Goal: Information Seeking & Learning: Learn about a topic

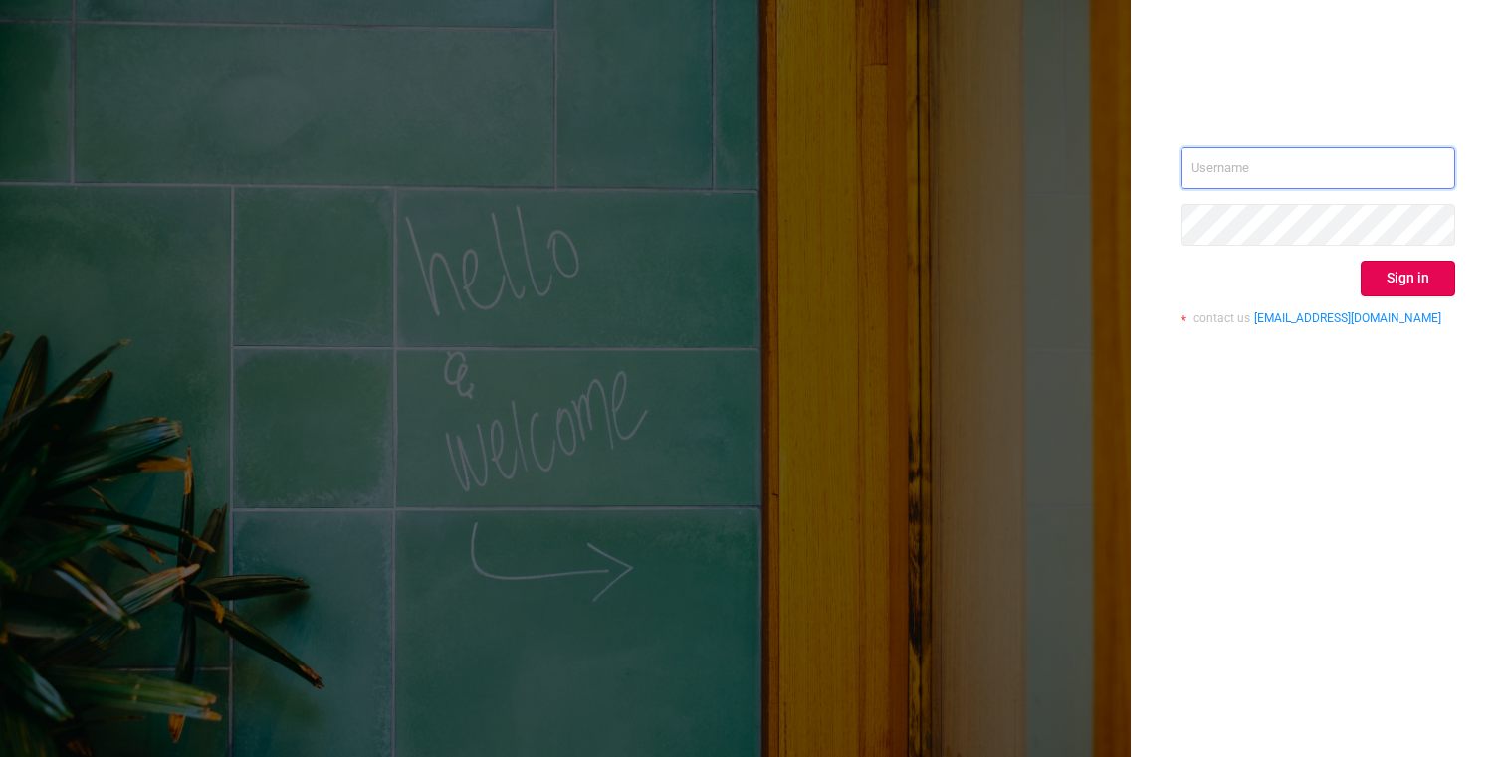
click at [1312, 172] on input "text" at bounding box center [1317, 168] width 275 height 42
type input "[PERSON_NAME][EMAIL_ADDRESS][PERSON_NAME][DOMAIN_NAME]"
click at [1400, 268] on button "Sign in" at bounding box center [1407, 279] width 95 height 36
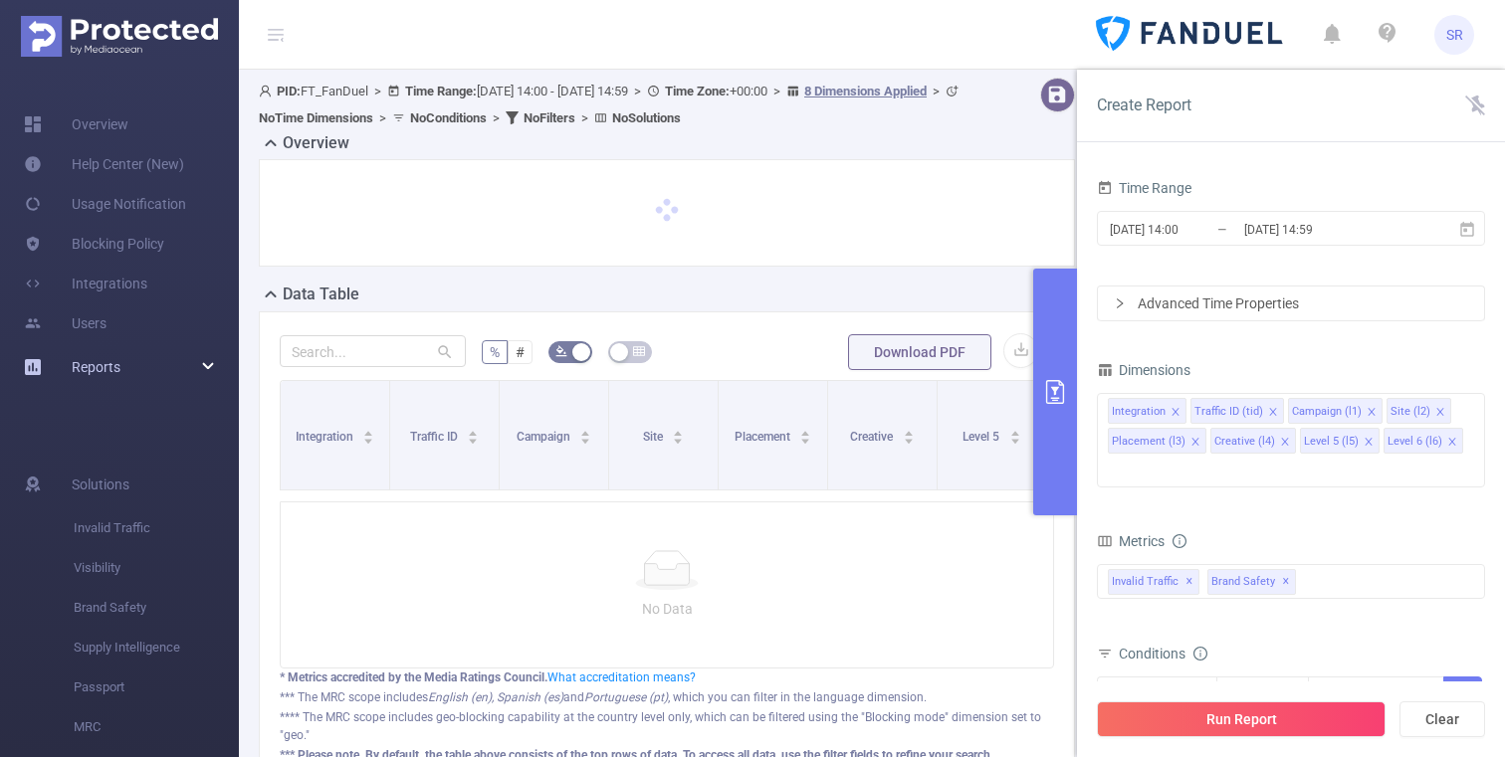
click at [187, 368] on div "Reports" at bounding box center [119, 367] width 239 height 40
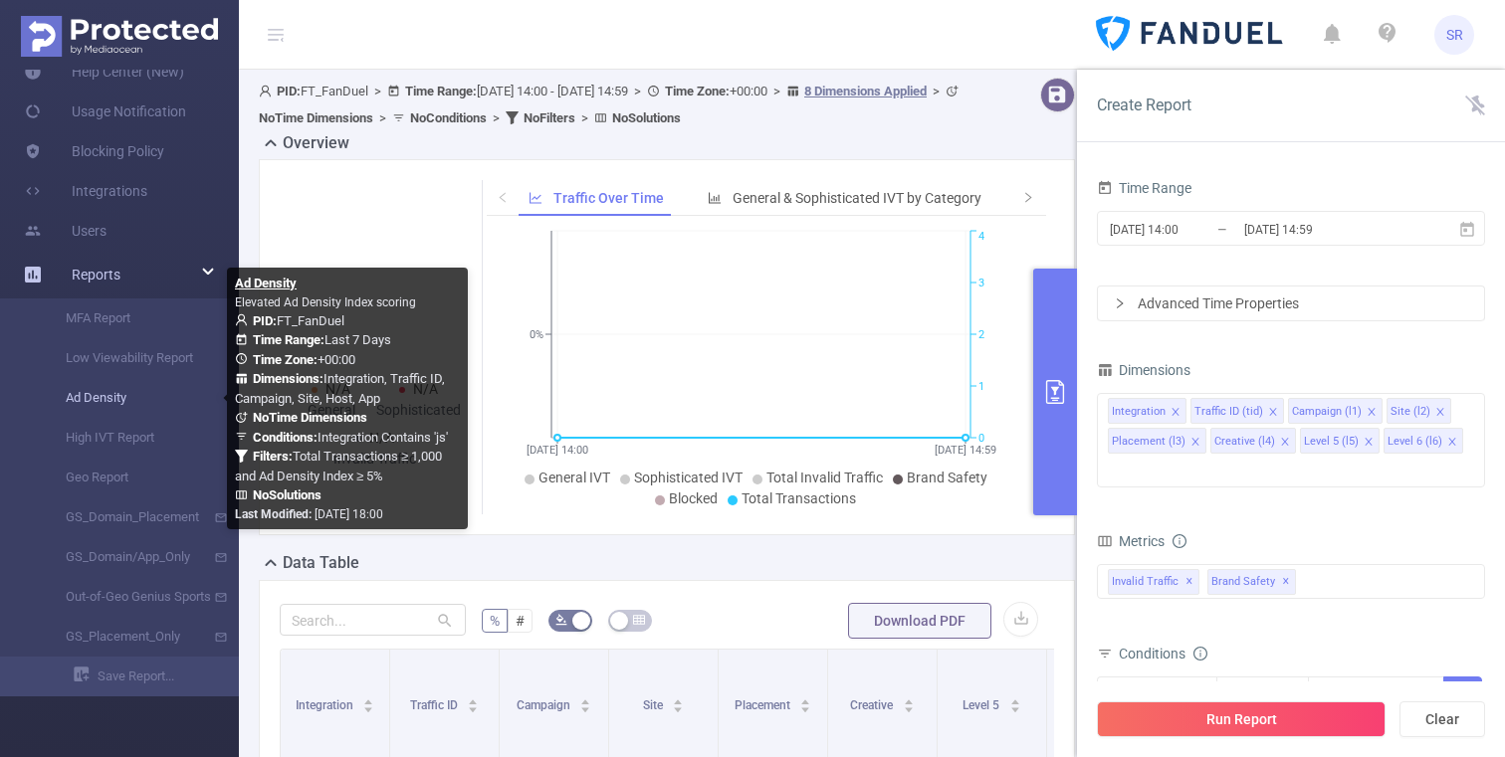
click at [94, 400] on link "Ad Density" at bounding box center [127, 398] width 175 height 40
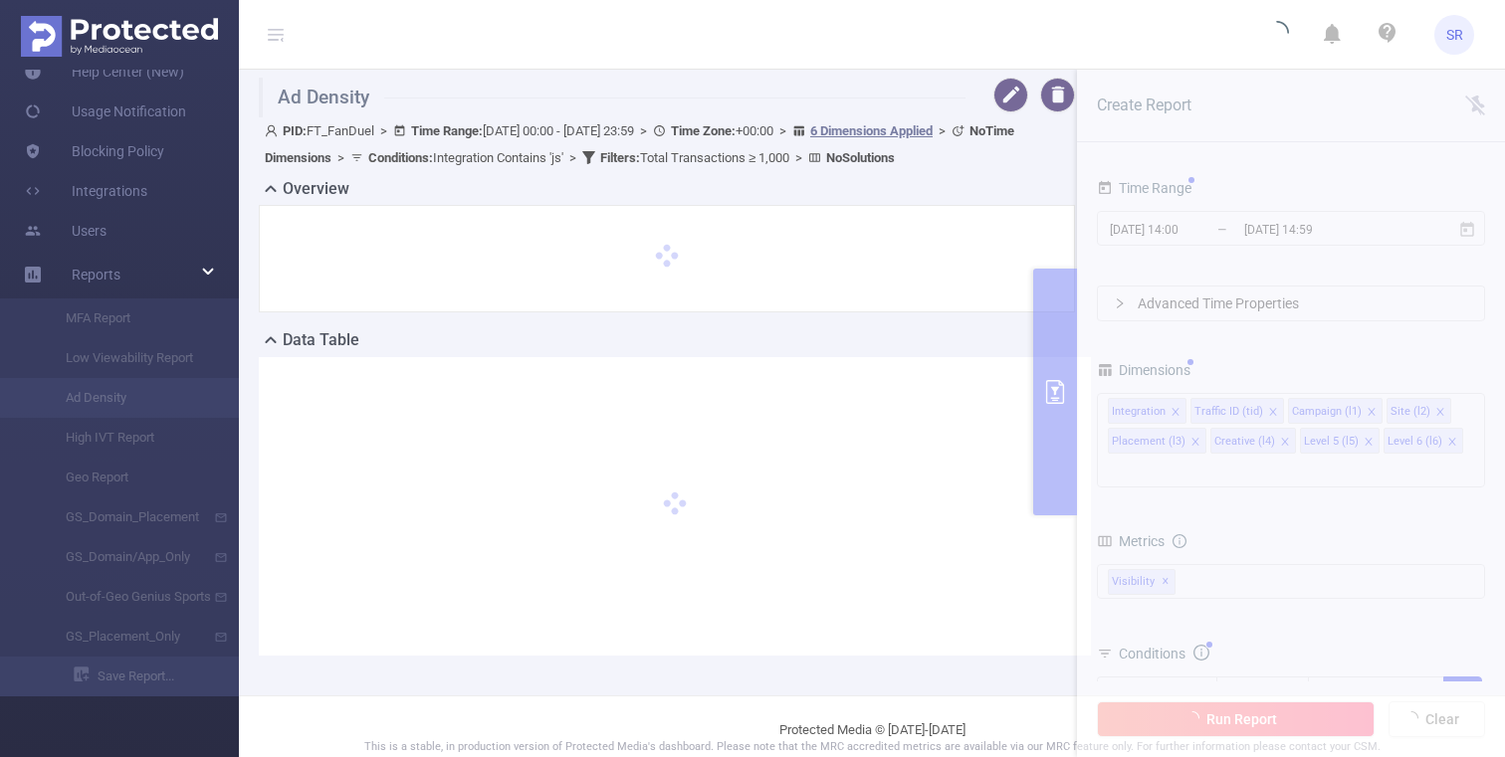
type input "[DATE] 00:00"
type input "[DATE] 23:59"
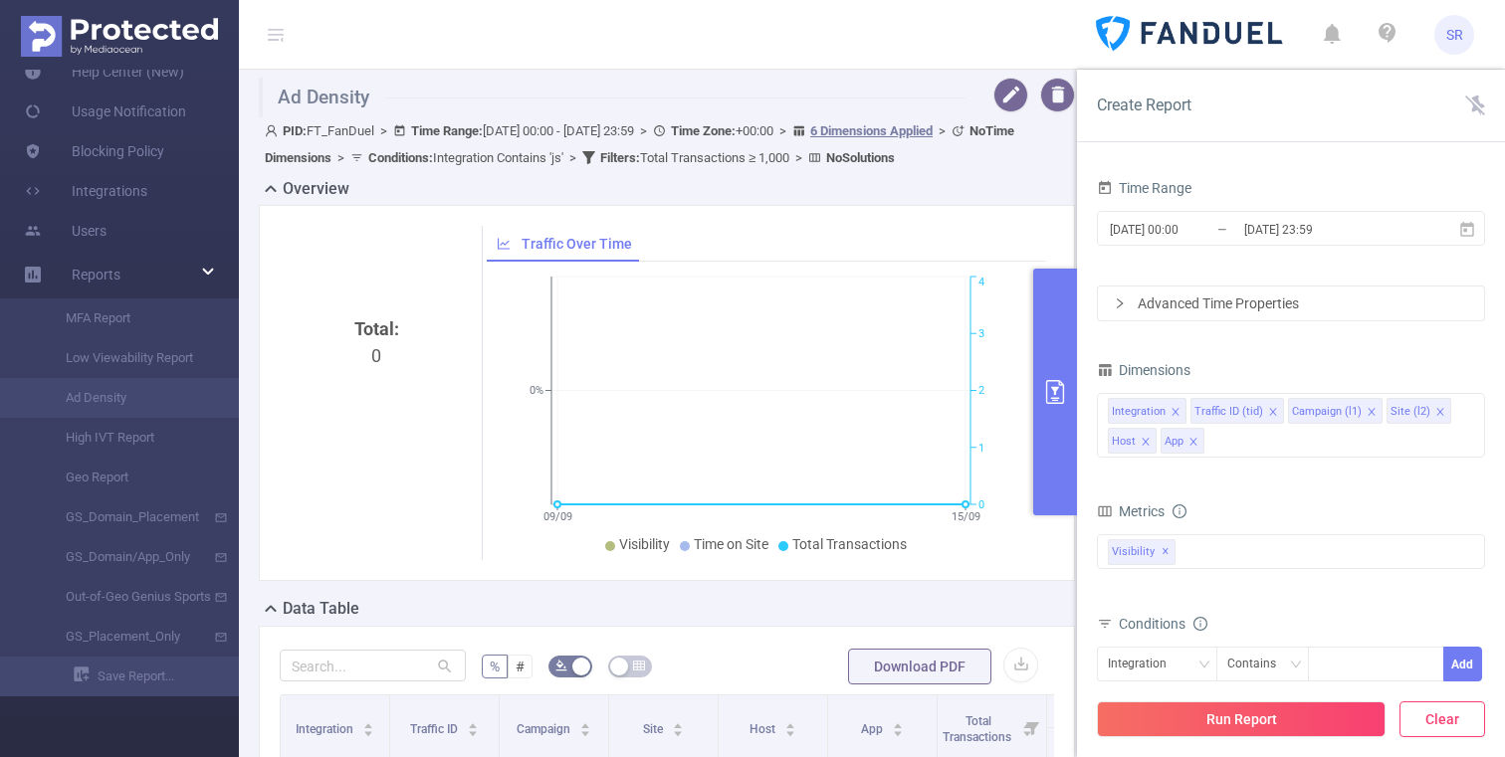
click at [1424, 729] on button "Clear" at bounding box center [1442, 720] width 86 height 36
type input "[DATE] 14:00"
type input "[DATE] 14:59"
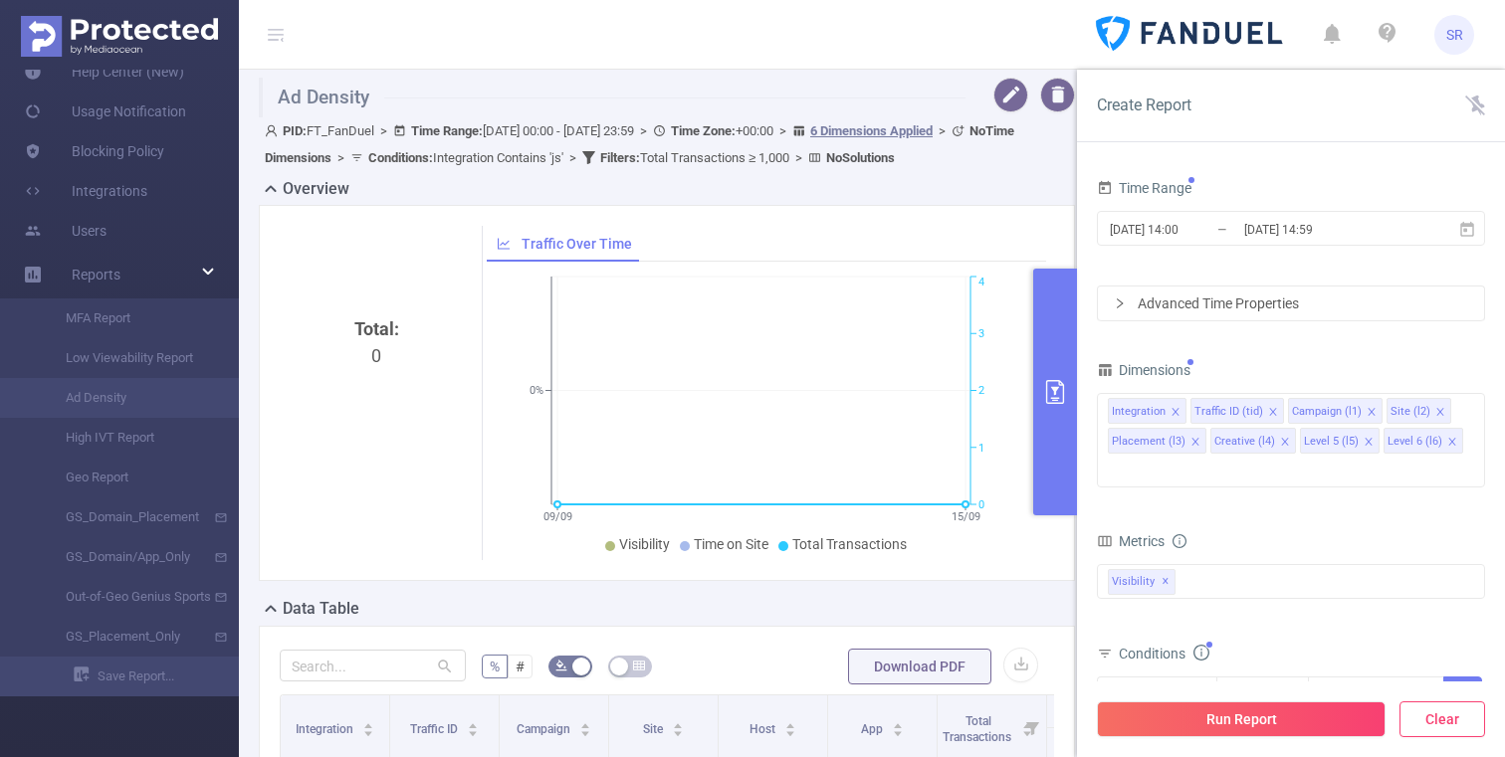
click at [1425, 724] on button "Clear" at bounding box center [1442, 720] width 86 height 36
click at [198, 274] on div "Reports" at bounding box center [119, 275] width 239 height 40
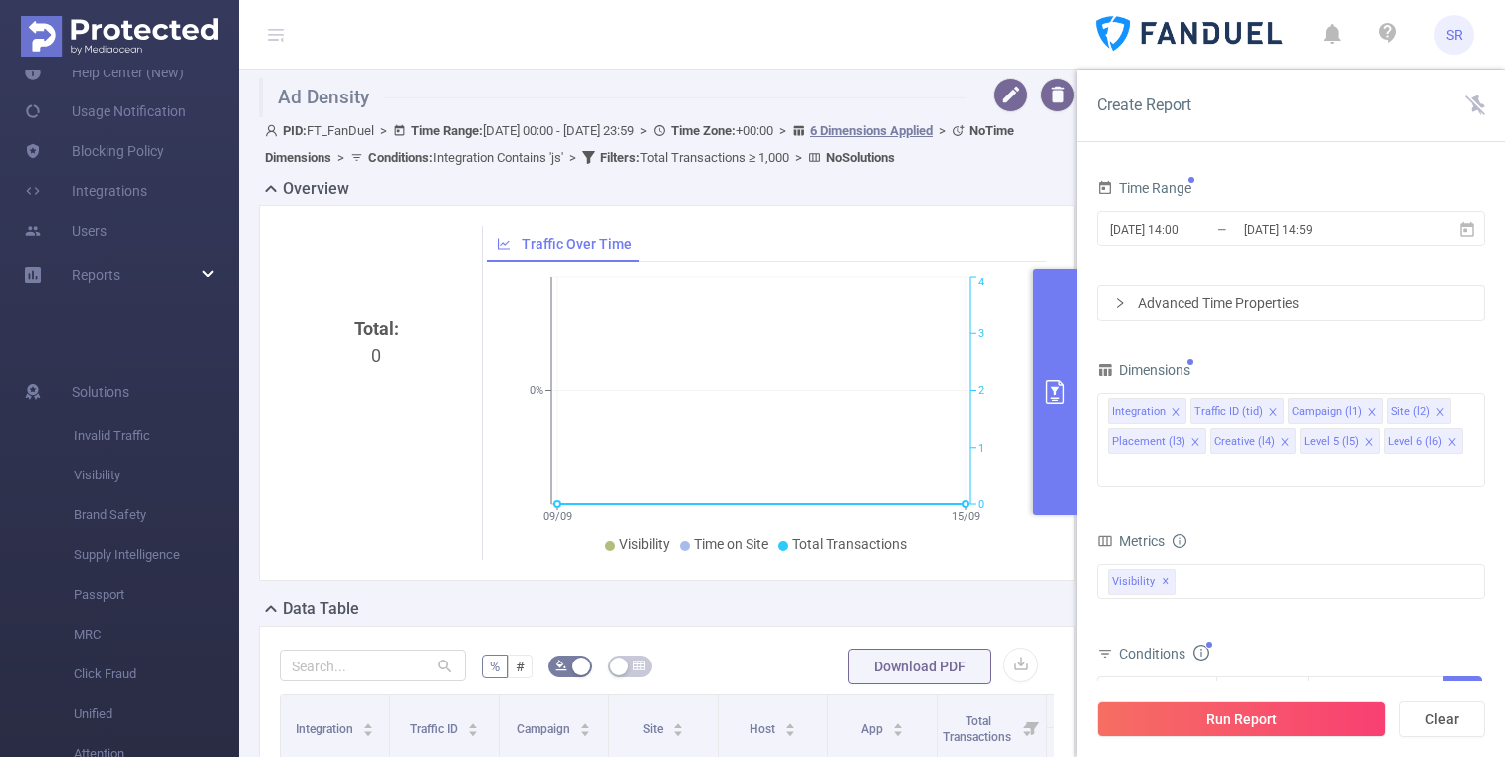
click at [1031, 170] on div "PID: FT_FanDuel > Time Range: [DATE] 00:00 - [DATE] 23:59 > Time Zone: +00:00 >…" at bounding box center [670, 144] width 810 height 54
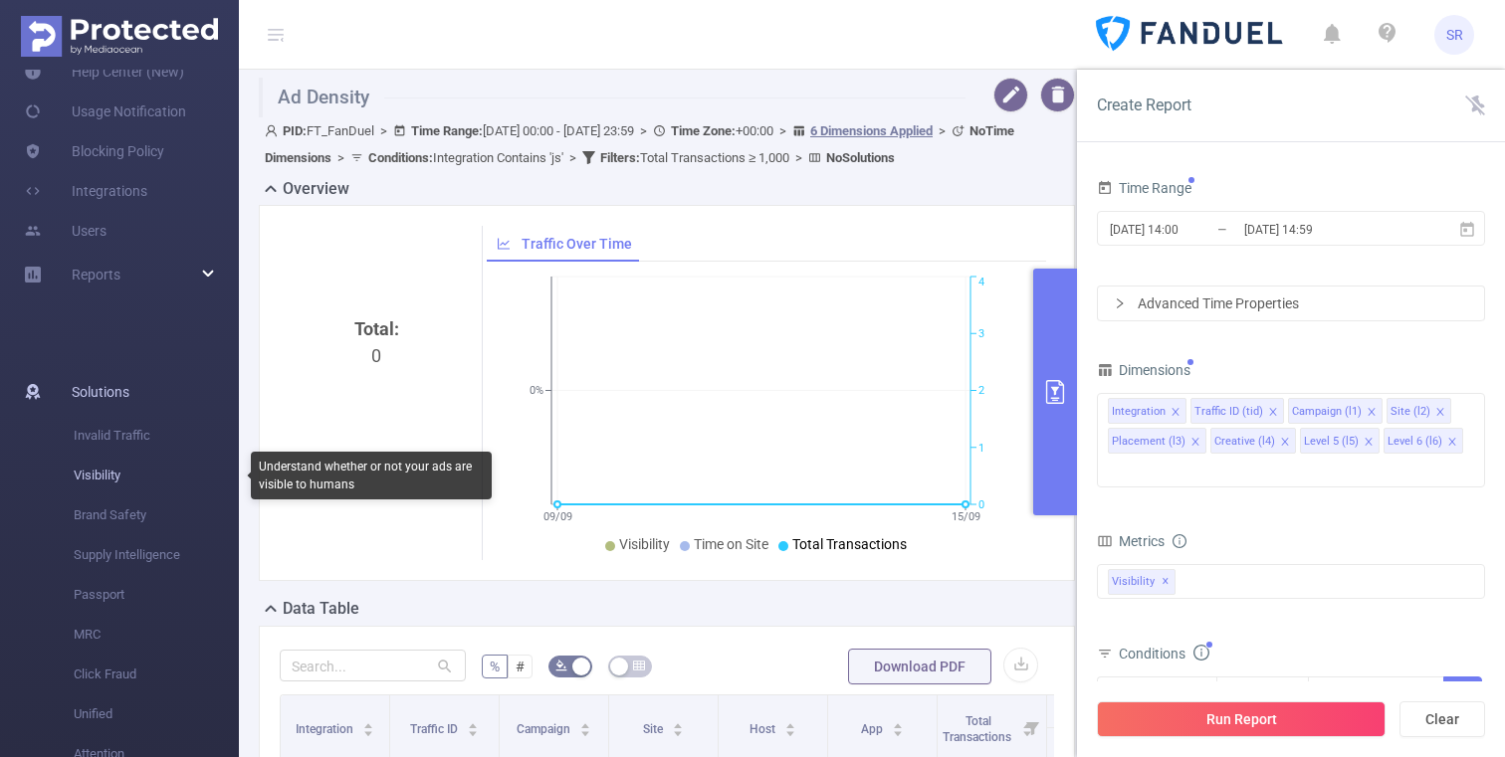
click at [97, 480] on span "Visibility" at bounding box center [156, 476] width 165 height 40
click at [101, 479] on span "Visibility" at bounding box center [156, 476] width 165 height 40
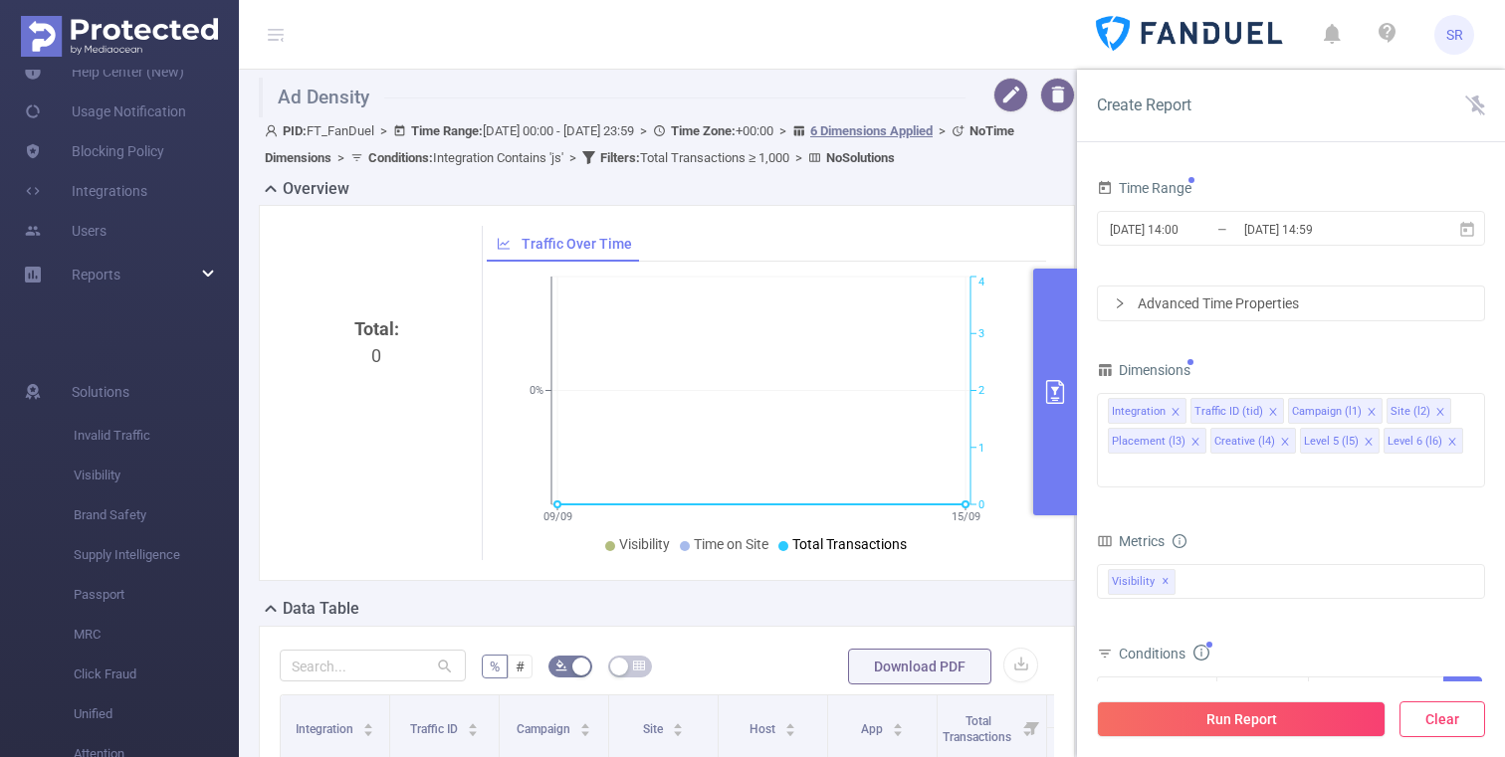
click at [1437, 714] on button "Clear" at bounding box center [1442, 720] width 86 height 36
click at [1437, 717] on button "Clear" at bounding box center [1442, 720] width 86 height 36
drag, startPoint x: 1071, startPoint y: 387, endPoint x: 1053, endPoint y: 387, distance: 17.9
click at [1071, 387] on button "primary" at bounding box center [1055, 392] width 44 height 247
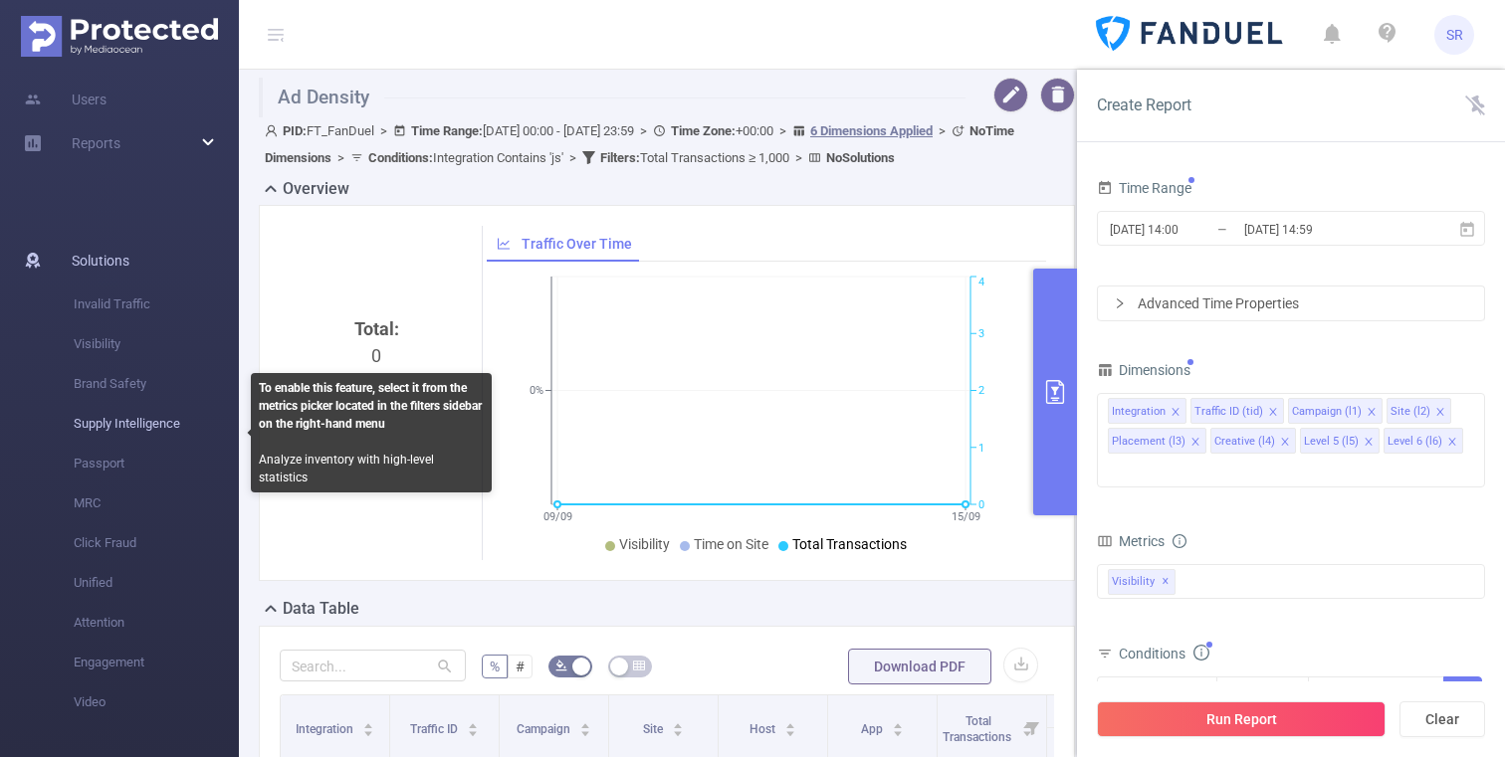
click at [135, 429] on span "Supply Intelligence" at bounding box center [156, 424] width 165 height 40
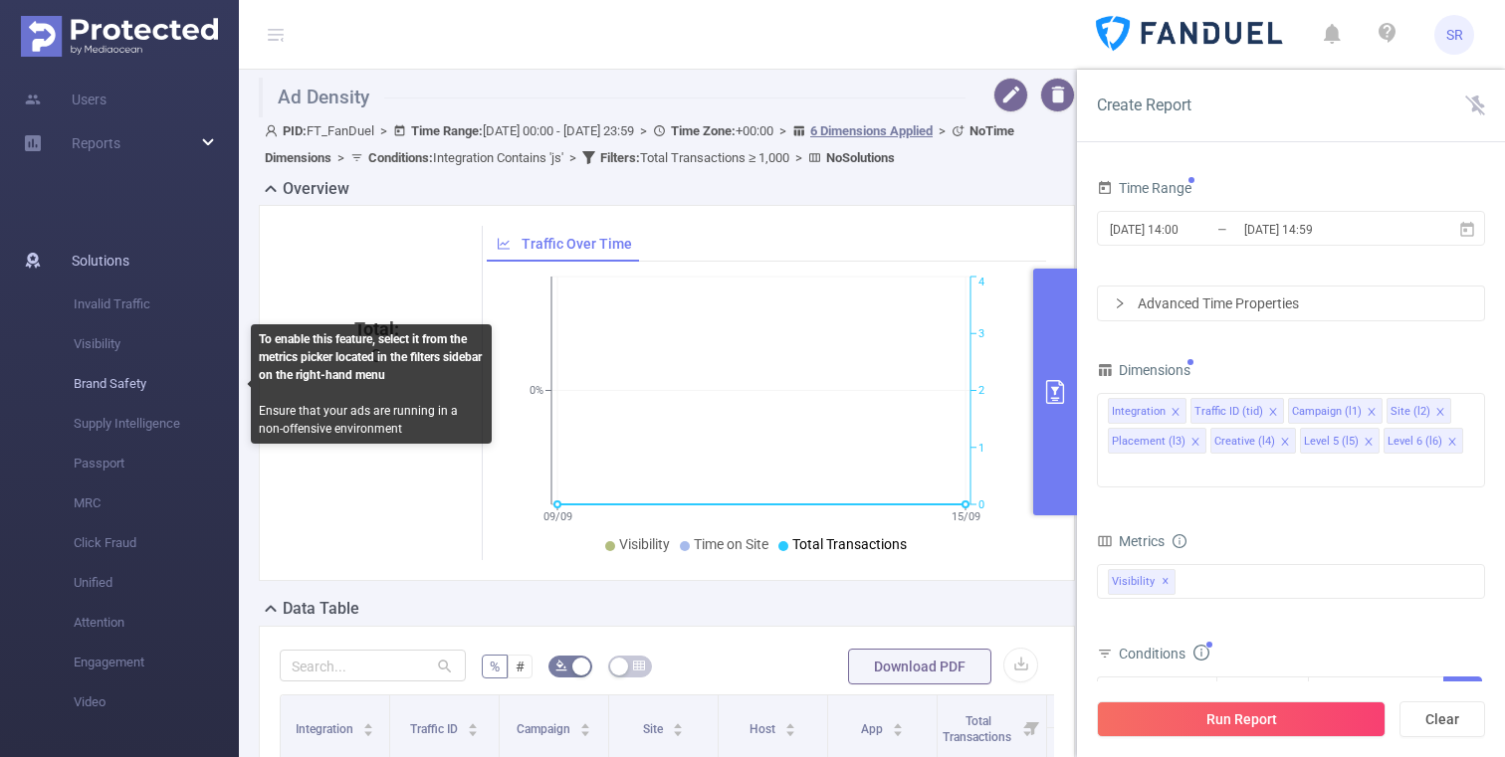
click at [112, 384] on span "Brand Safety" at bounding box center [156, 384] width 165 height 40
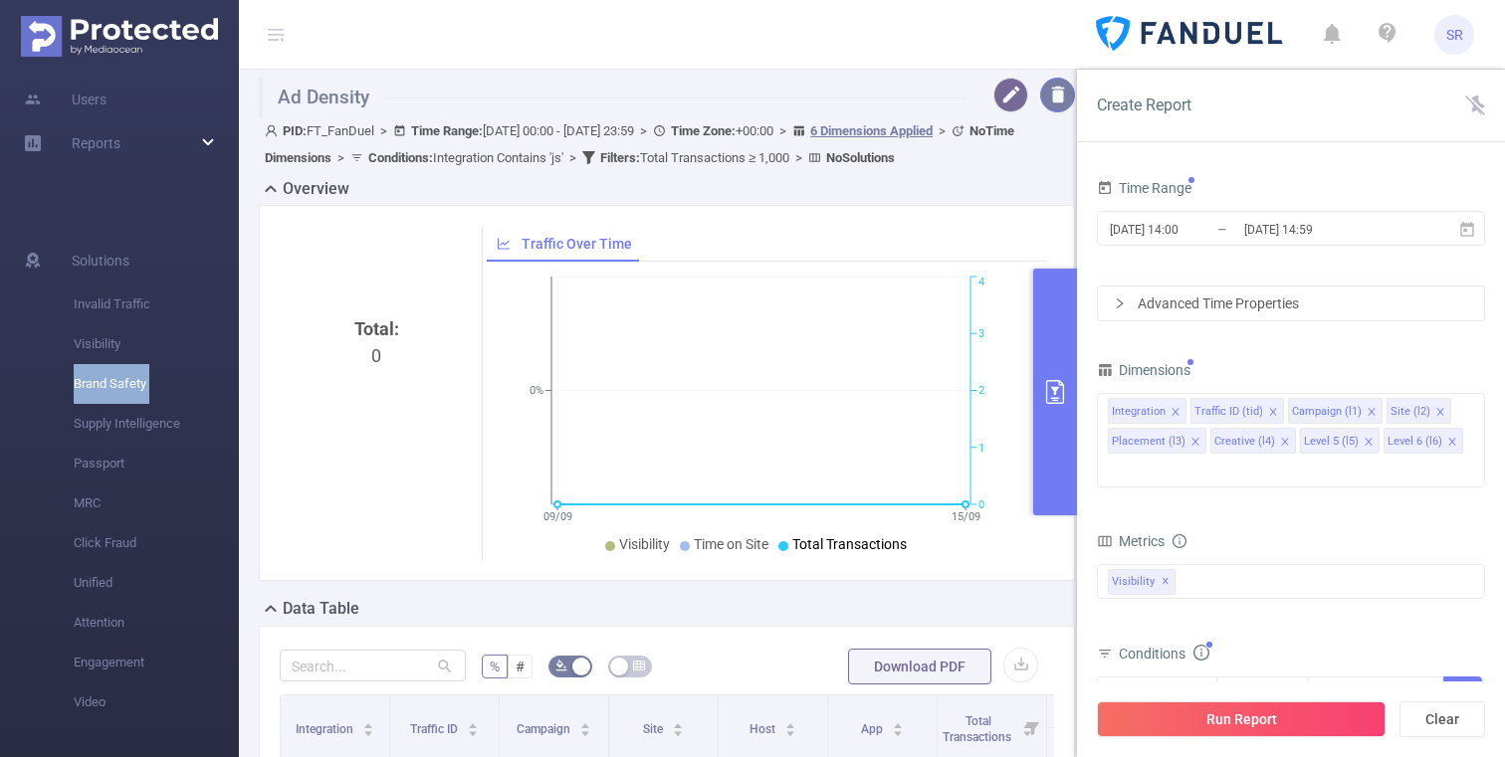
click at [1053, 101] on button "button" at bounding box center [1057, 95] width 35 height 35
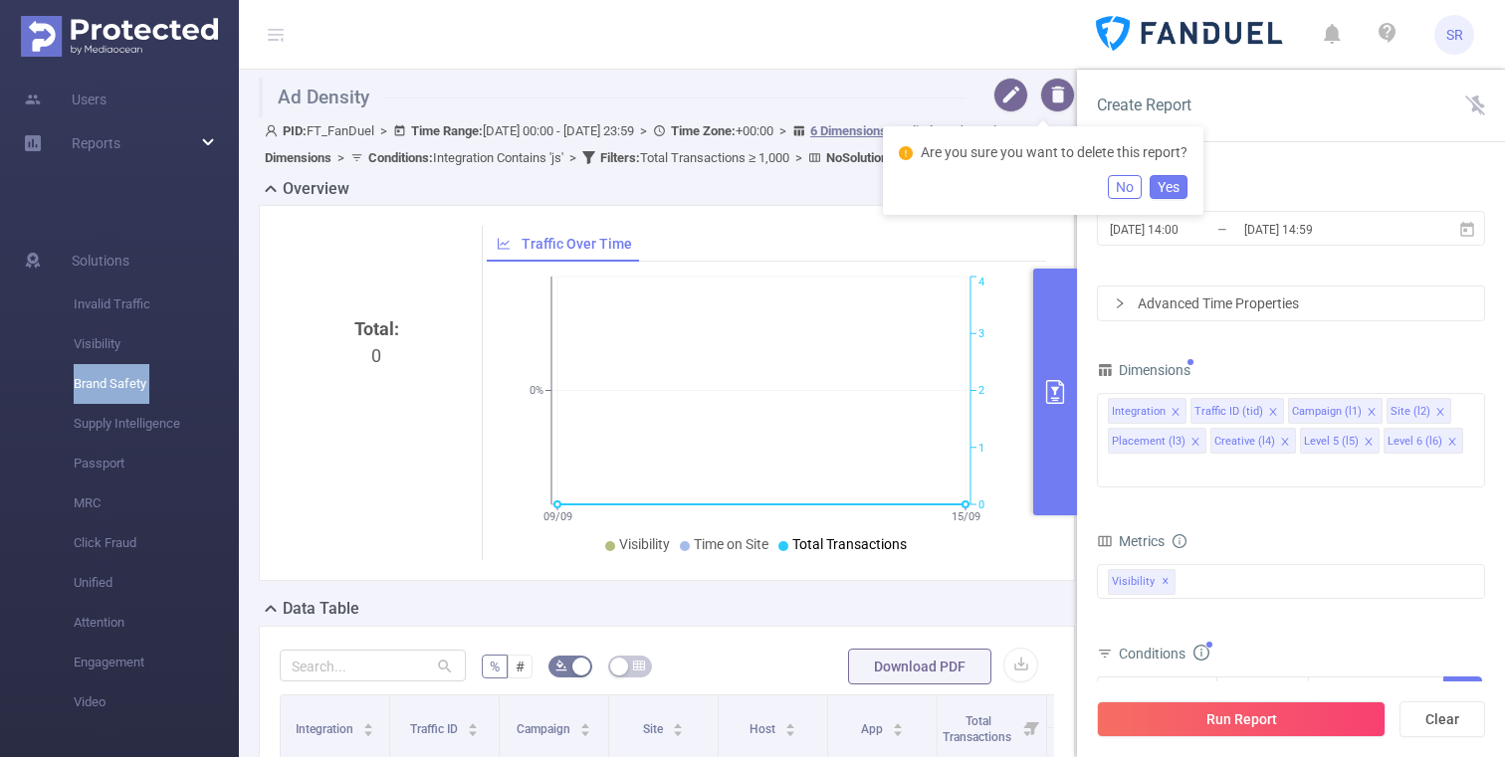
click at [1154, 187] on button "Yes" at bounding box center [1168, 187] width 38 height 24
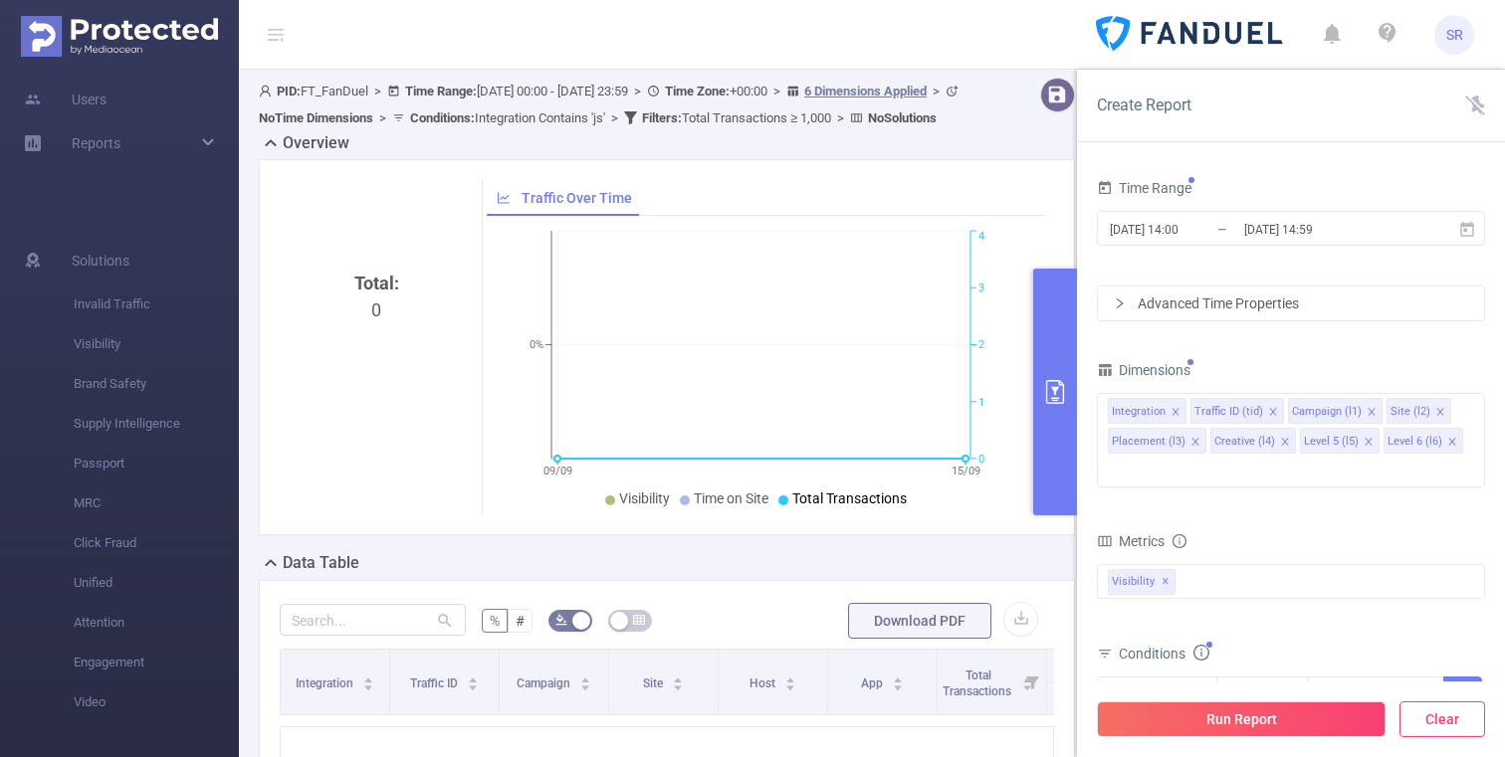
click at [1467, 719] on button "Clear" at bounding box center [1442, 720] width 86 height 36
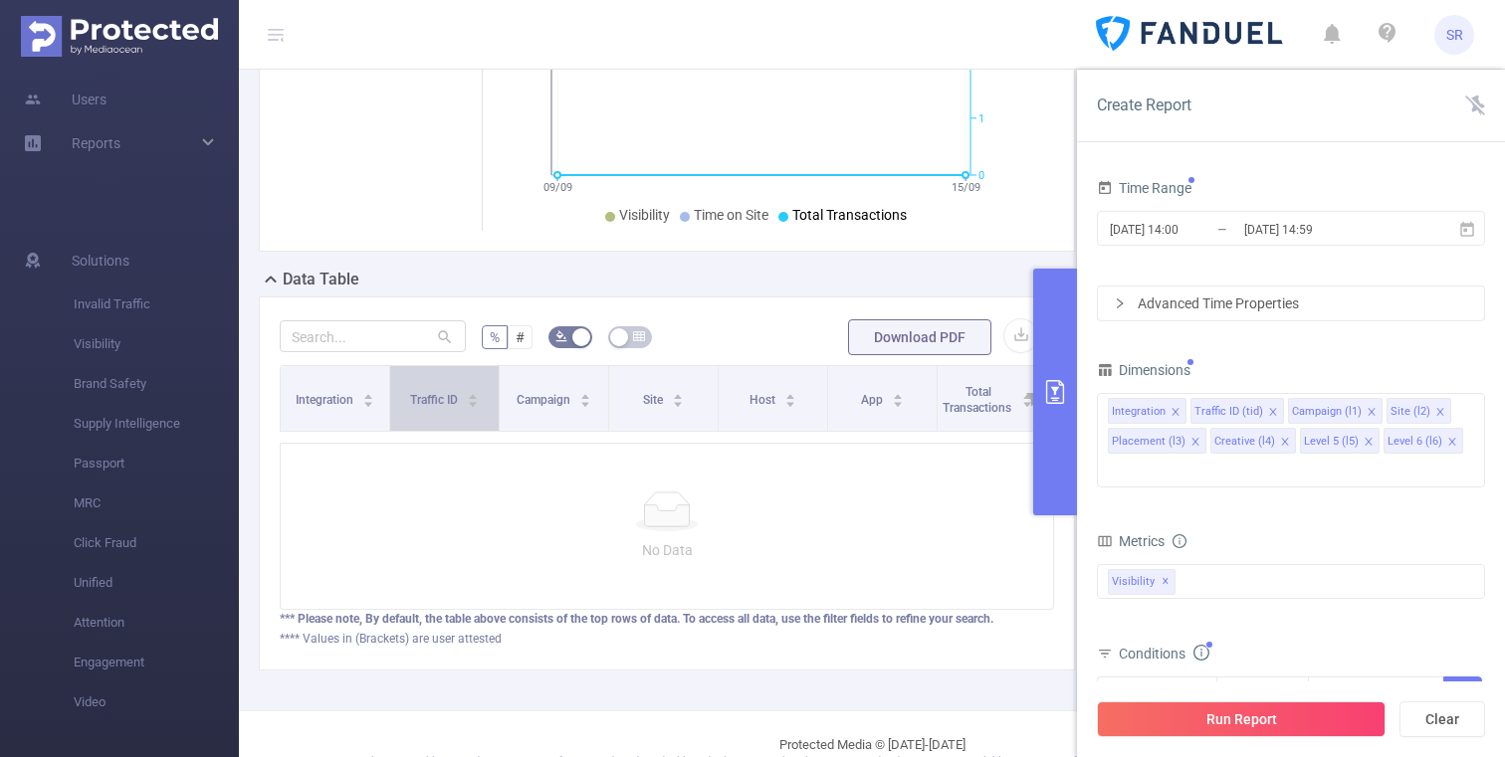
scroll to position [363, 0]
